Goal: Task Accomplishment & Management: Manage account settings

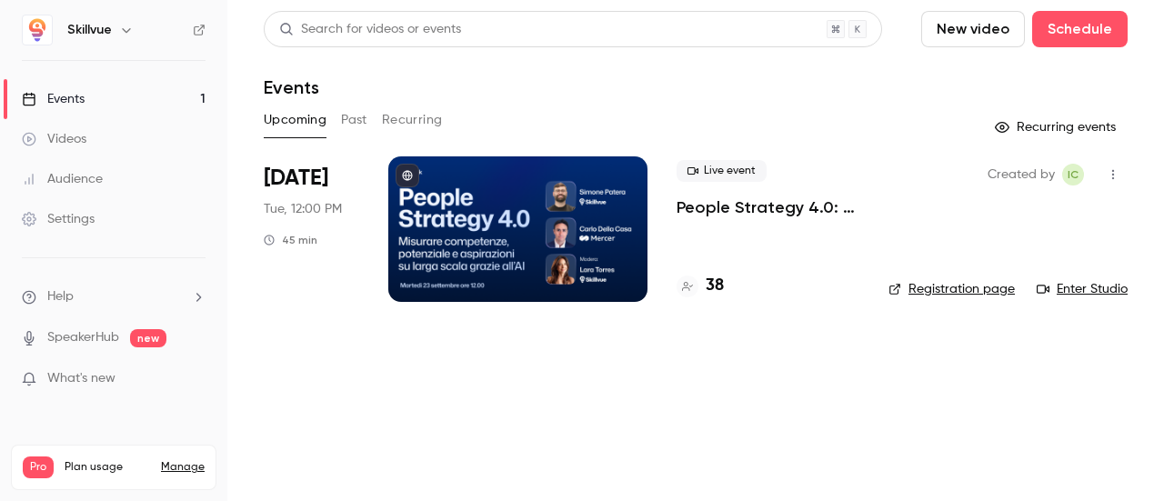
click at [519, 199] on div at bounding box center [517, 229] width 259 height 146
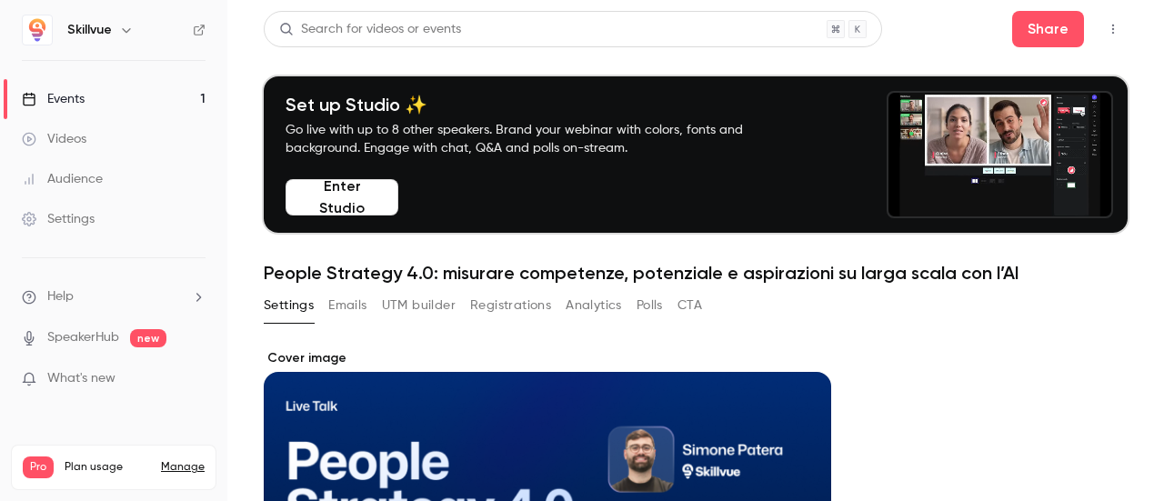
click at [495, 307] on button "Registrations" at bounding box center [510, 305] width 81 height 29
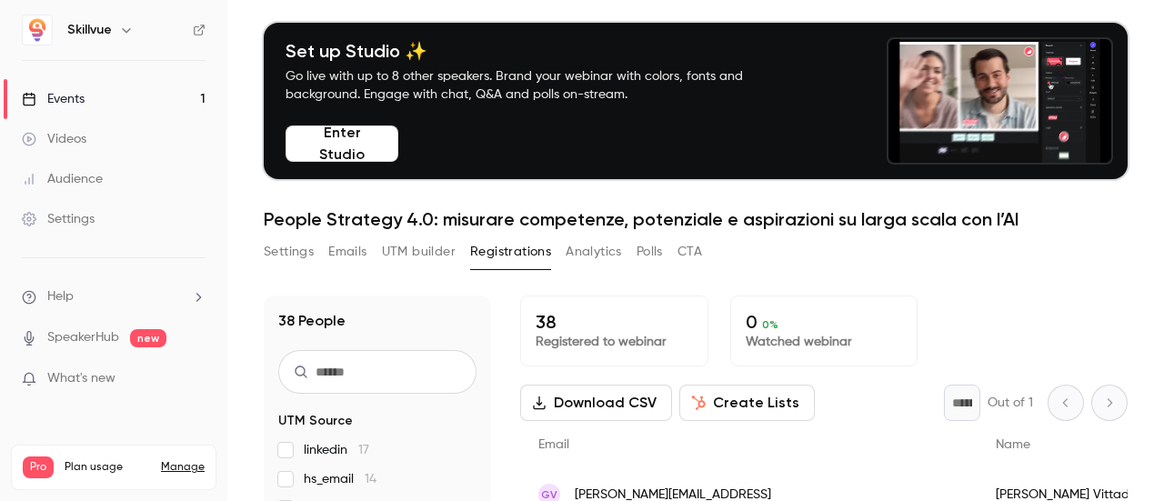
scroll to position [178, 0]
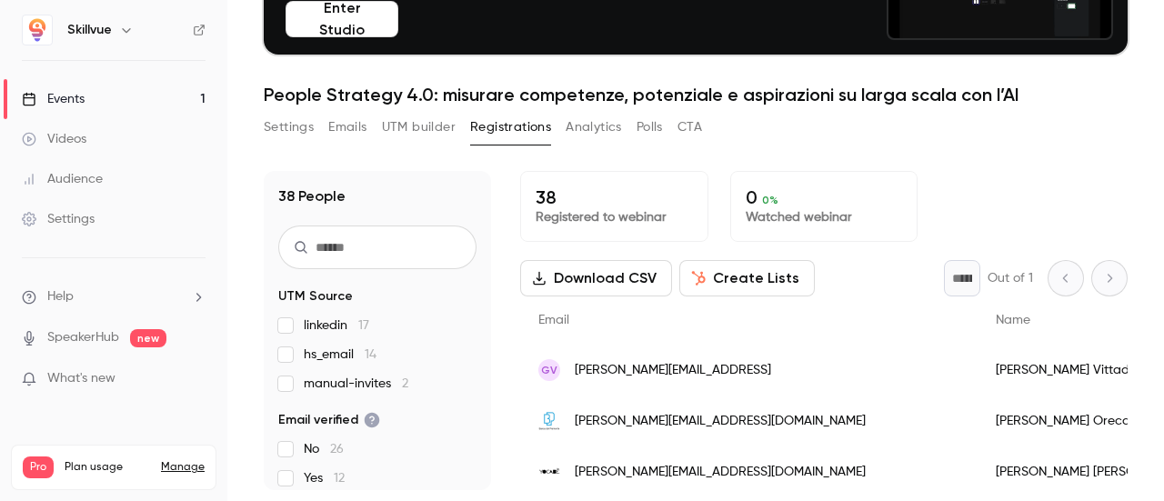
click at [421, 122] on button "UTM builder" at bounding box center [419, 127] width 74 height 29
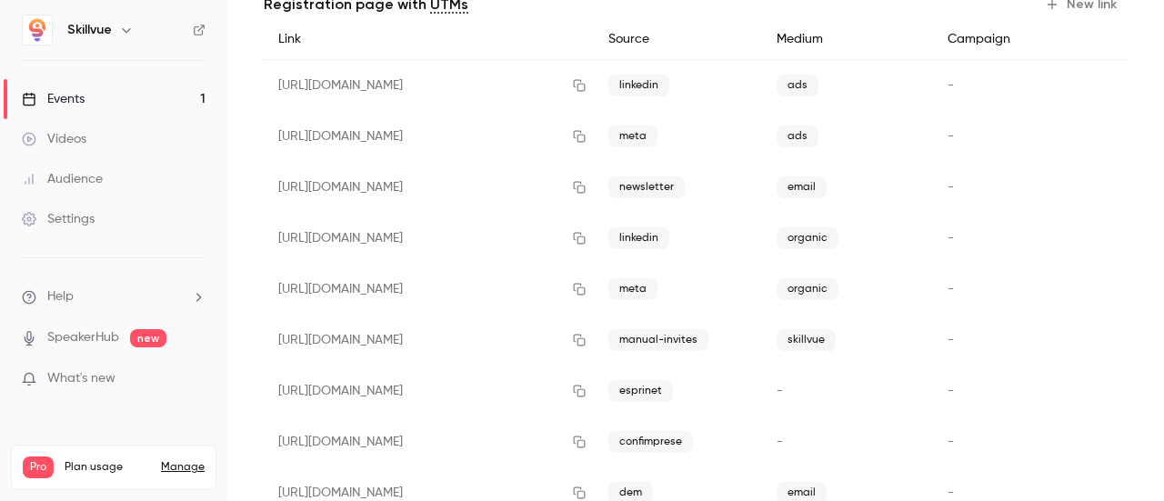
scroll to position [360, 0]
click at [586, 232] on icon "button" at bounding box center [580, 238] width 12 height 12
